Goal: Task Accomplishment & Management: Complete application form

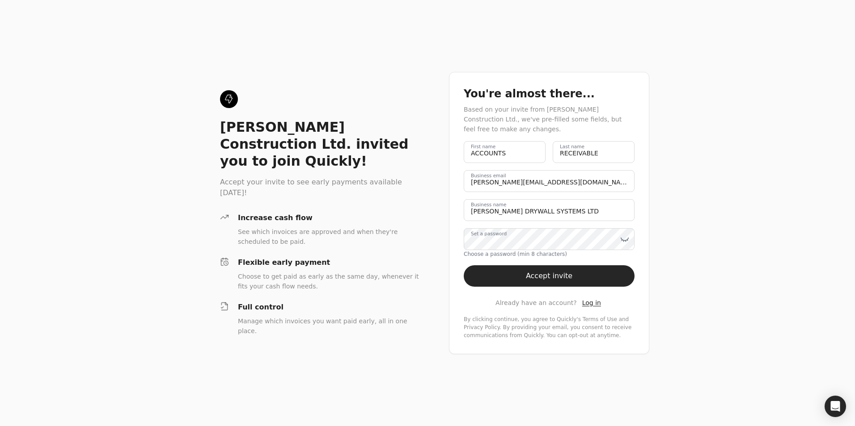
click at [661, 181] on div "[PERSON_NAME] Construction Ltd. invited you to join Quickly! Accept your invite…" at bounding box center [427, 213] width 855 height 426
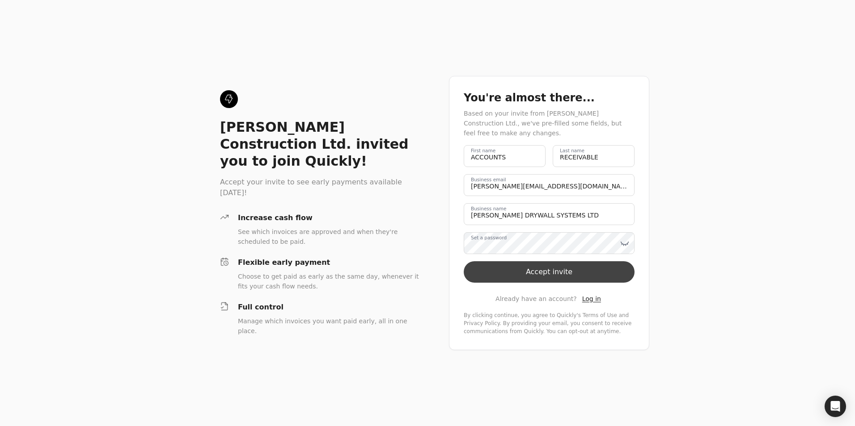
click at [558, 266] on button "Accept invite" at bounding box center [549, 272] width 171 height 21
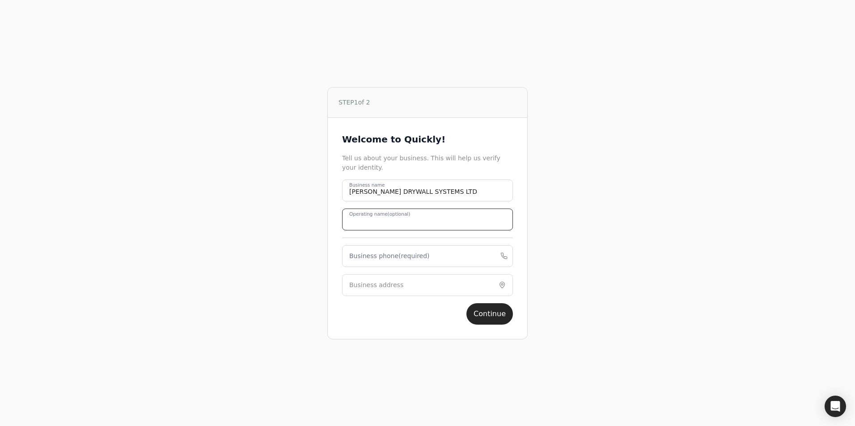
click at [493, 224] on name "Operating name (optional)" at bounding box center [427, 220] width 171 height 22
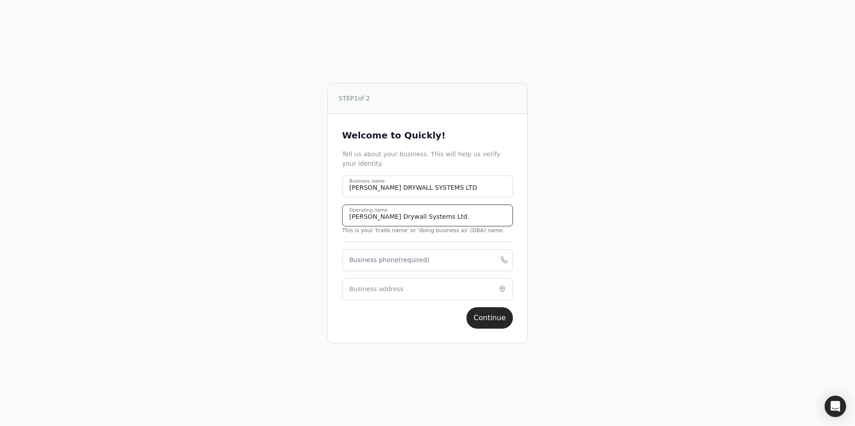
type name "[PERSON_NAME] Drywall Systems Ltd."
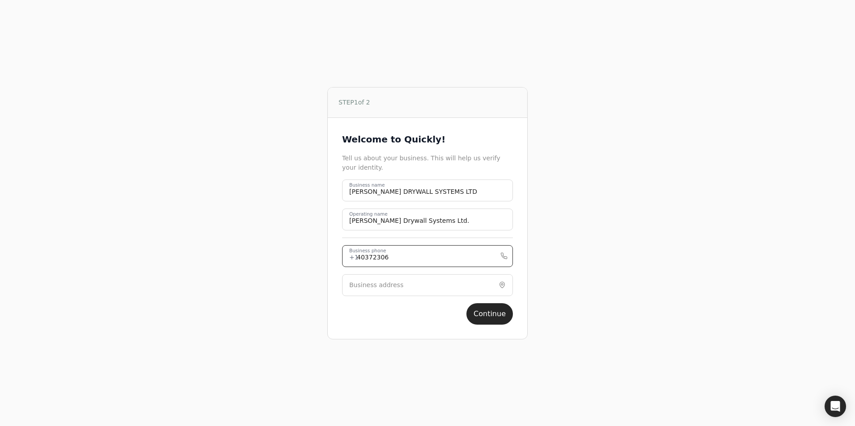
type phone "4037230695"
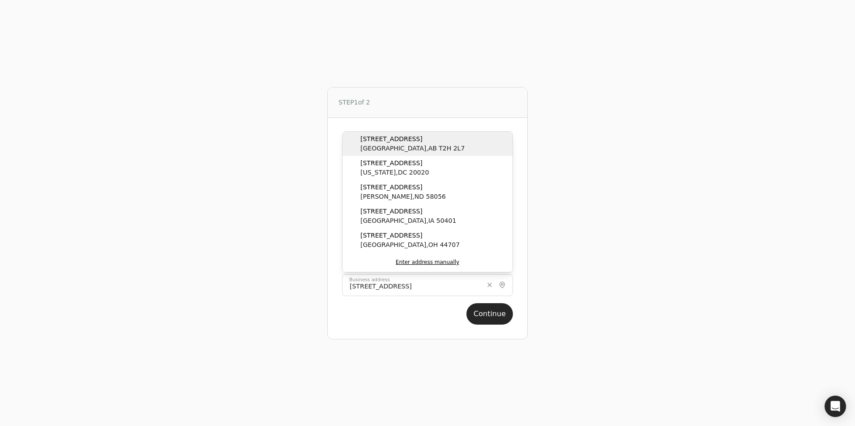
click at [410, 139] on span "[STREET_ADDRESS]" at bounding box center [412, 139] width 104 height 9
type input "[STREET_ADDRESS]"
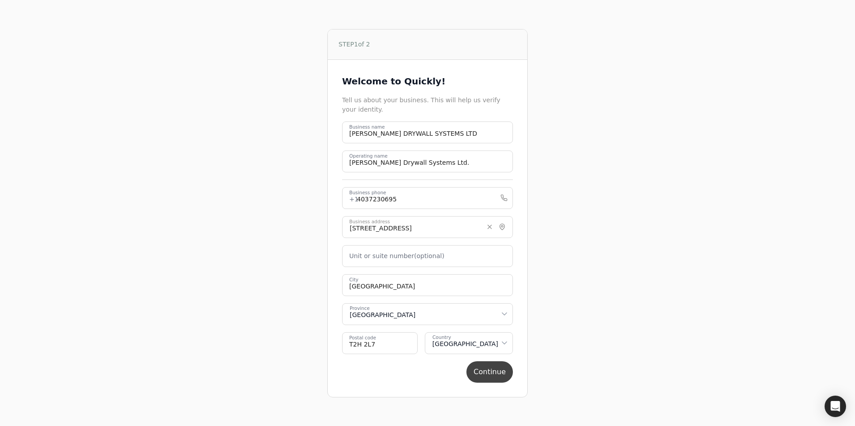
click at [499, 372] on button "Continue" at bounding box center [489, 372] width 46 height 21
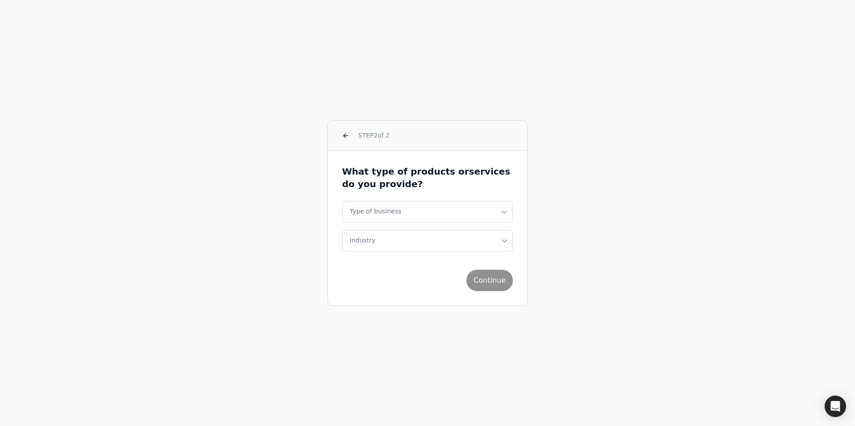
click at [373, 211] on html "STEP 2 of 2 What type of products or services do you provide? Type of business …" at bounding box center [427, 213] width 855 height 426
select select "corporation"
click at [400, 242] on button "Industry" at bounding box center [427, 241] width 171 height 22
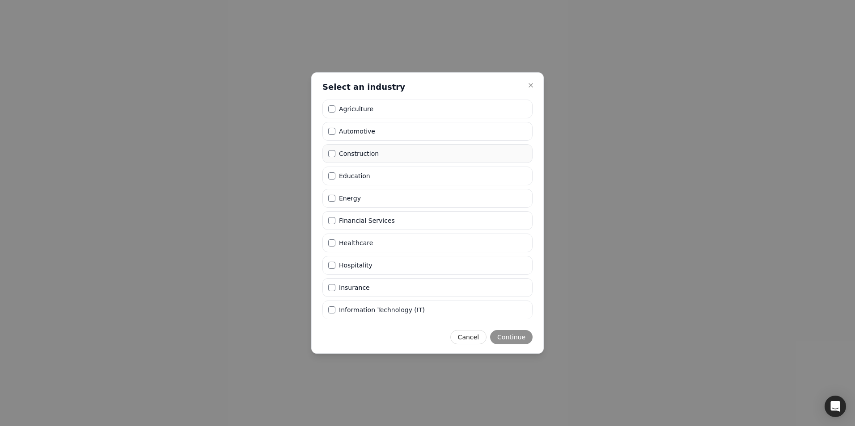
click at [332, 150] on li "Construction" at bounding box center [427, 153] width 210 height 19
click at [514, 336] on button "Continue" at bounding box center [511, 337] width 42 height 14
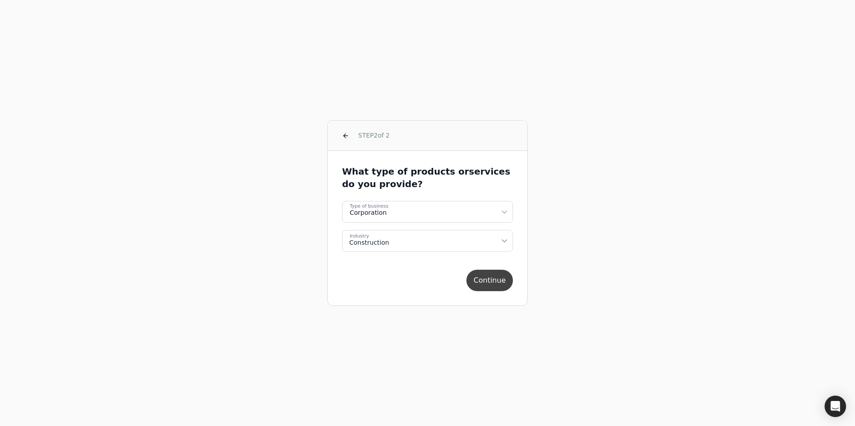
click at [492, 285] on button "Continue" at bounding box center [489, 280] width 46 height 21
